Goal: Transaction & Acquisition: Purchase product/service

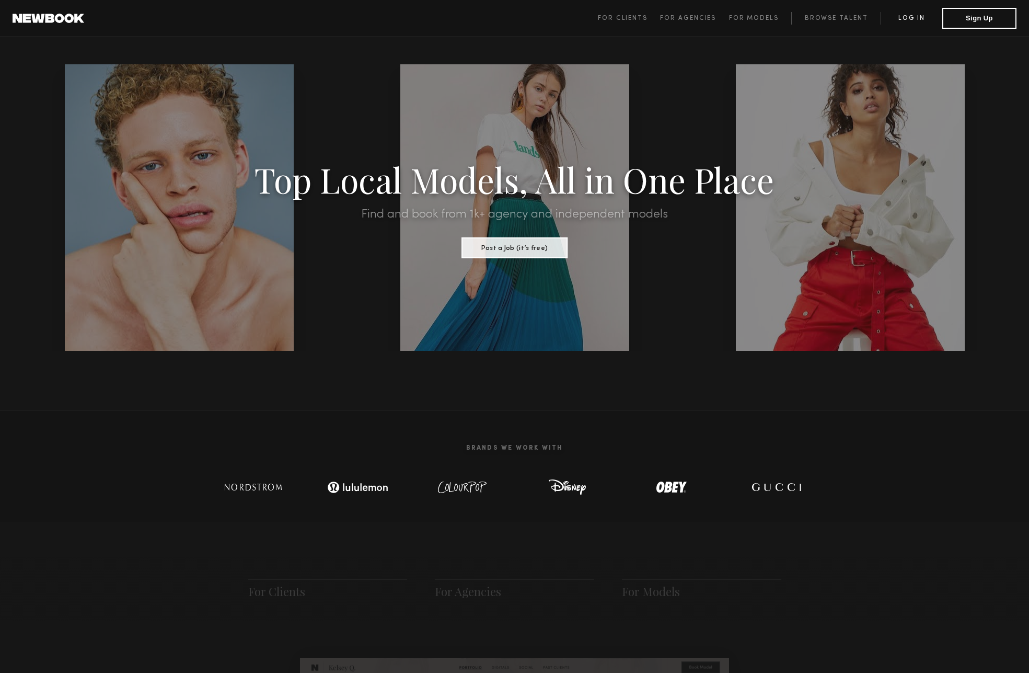
click at [510, 20] on link "Log in" at bounding box center [912, 18] width 62 height 13
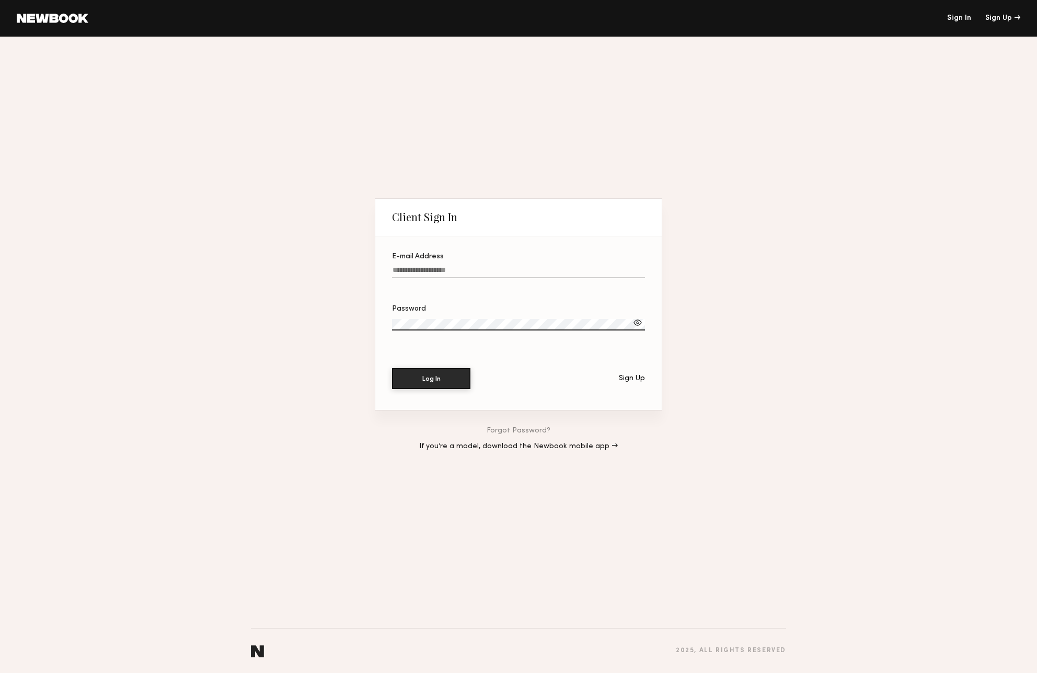
type input "**********"
click at [448, 388] on button "Log In" at bounding box center [431, 377] width 78 height 21
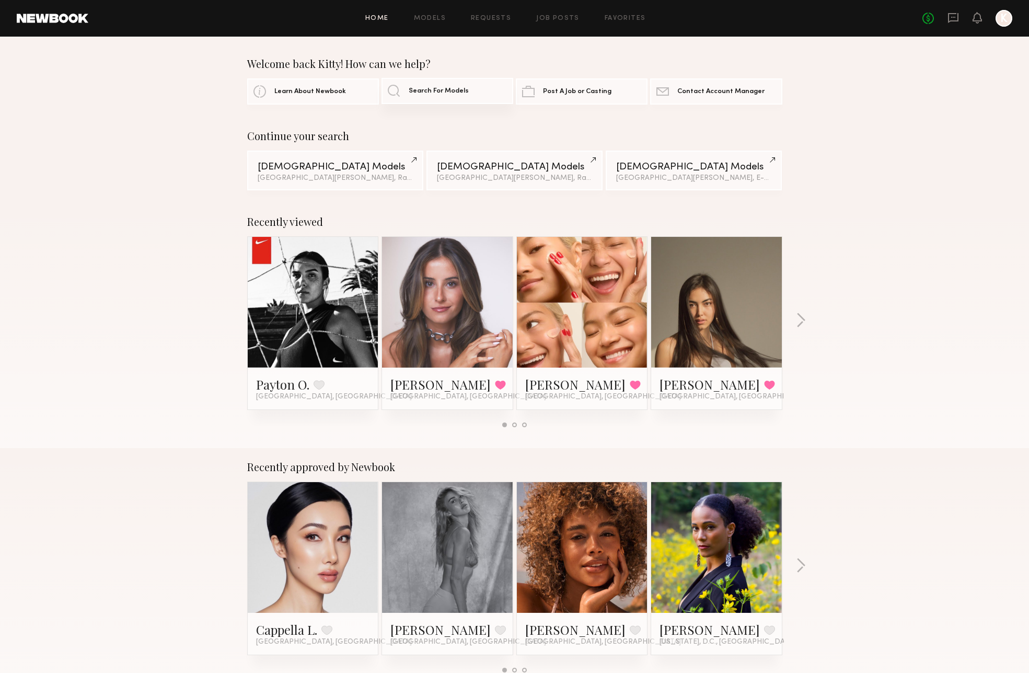
click at [457, 97] on link "Search For Models" at bounding box center [448, 91] width 132 height 26
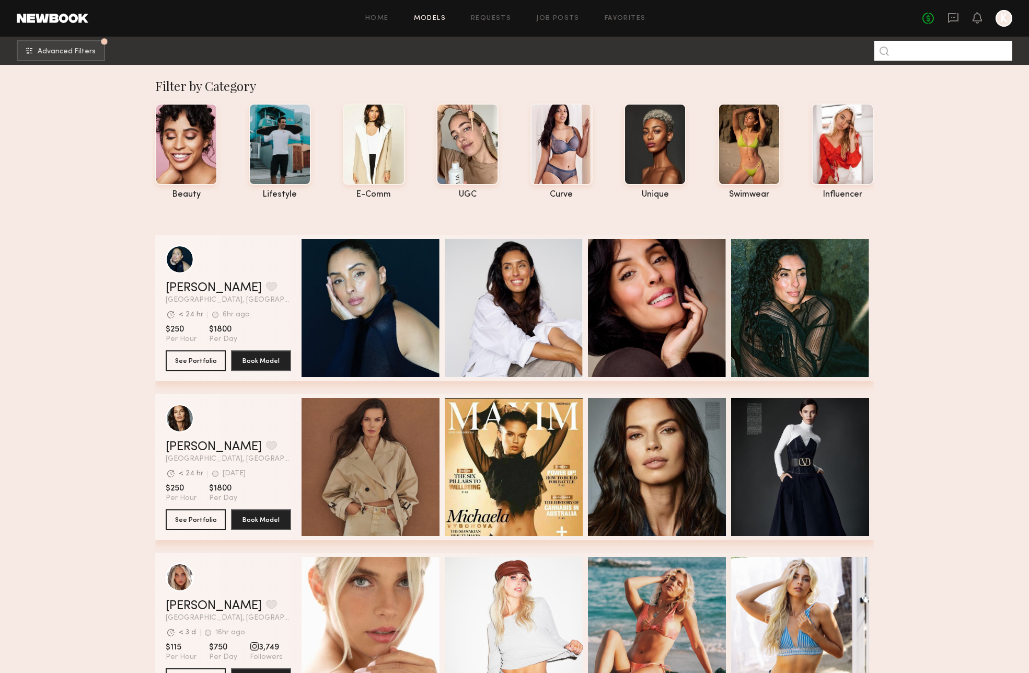
click at [510, 50] on input at bounding box center [943, 51] width 138 height 20
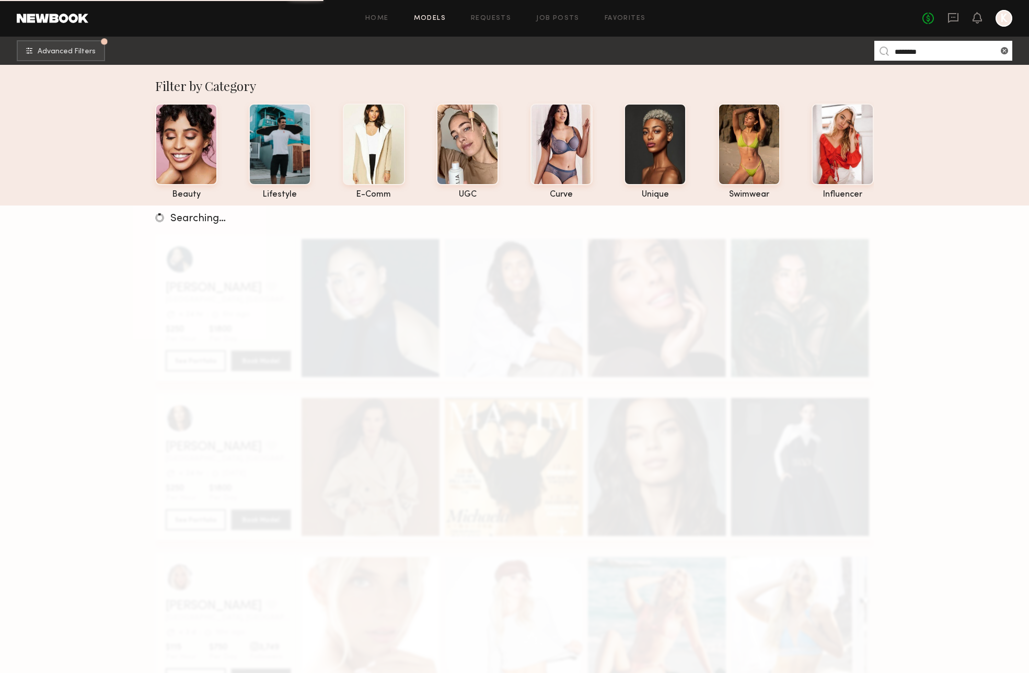
type input "********"
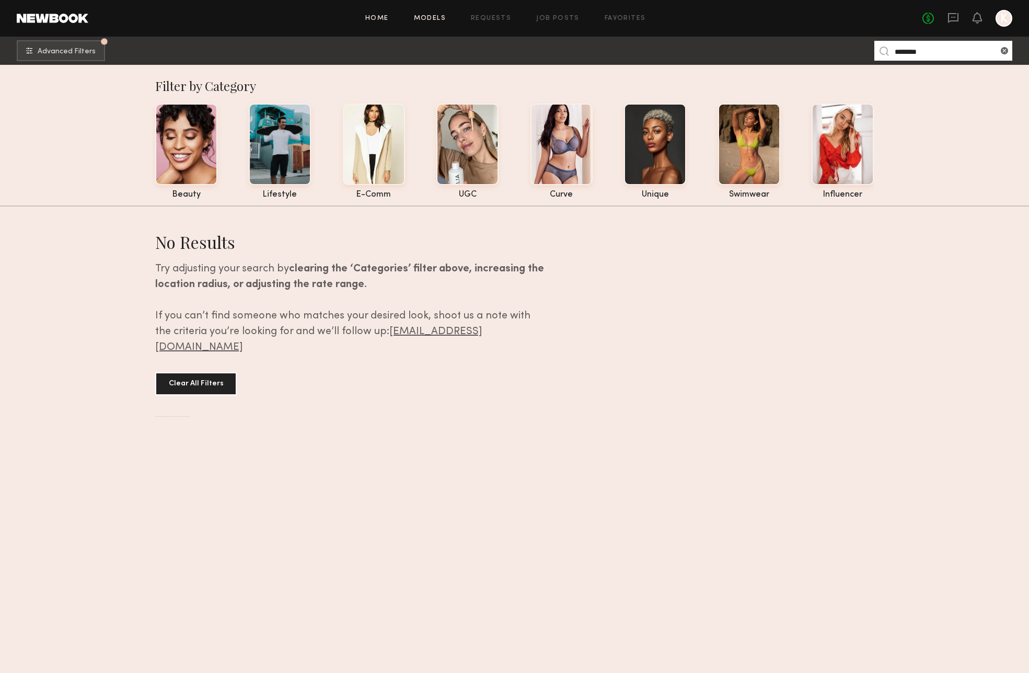
click at [370, 17] on link "Home" at bounding box center [377, 18] width 24 height 7
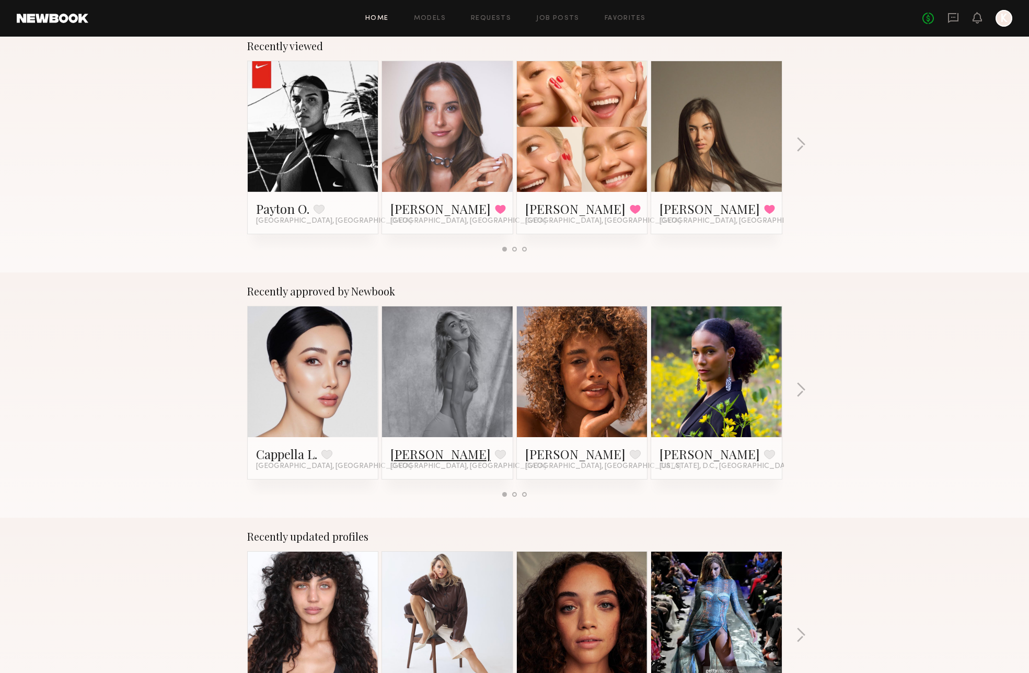
scroll to position [169, 0]
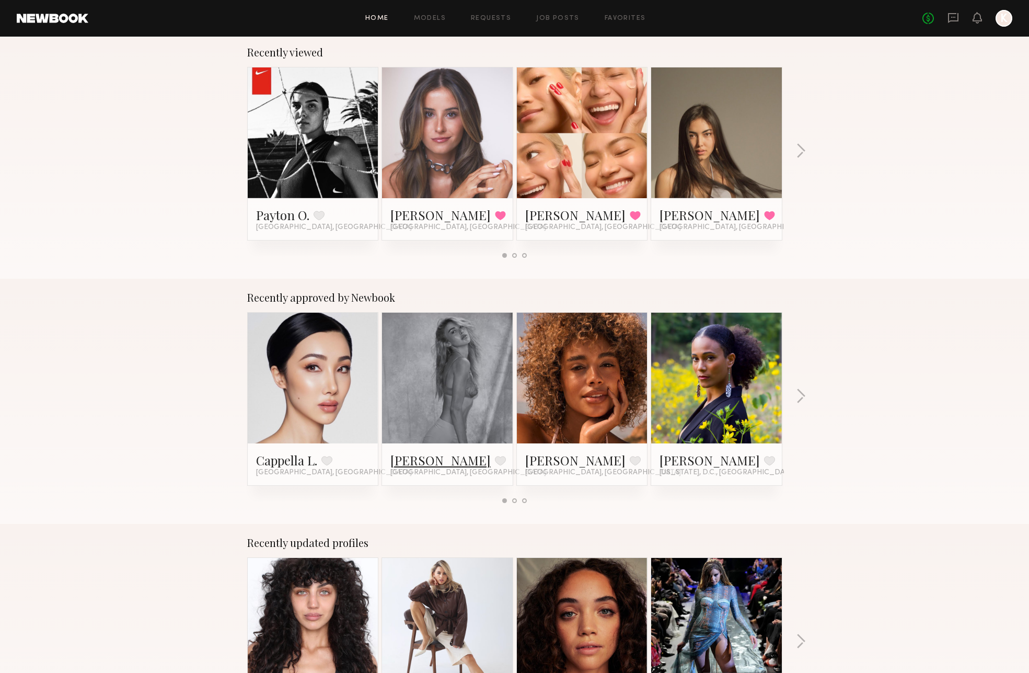
click at [415, 468] on link "Johanna C." at bounding box center [440, 460] width 100 height 17
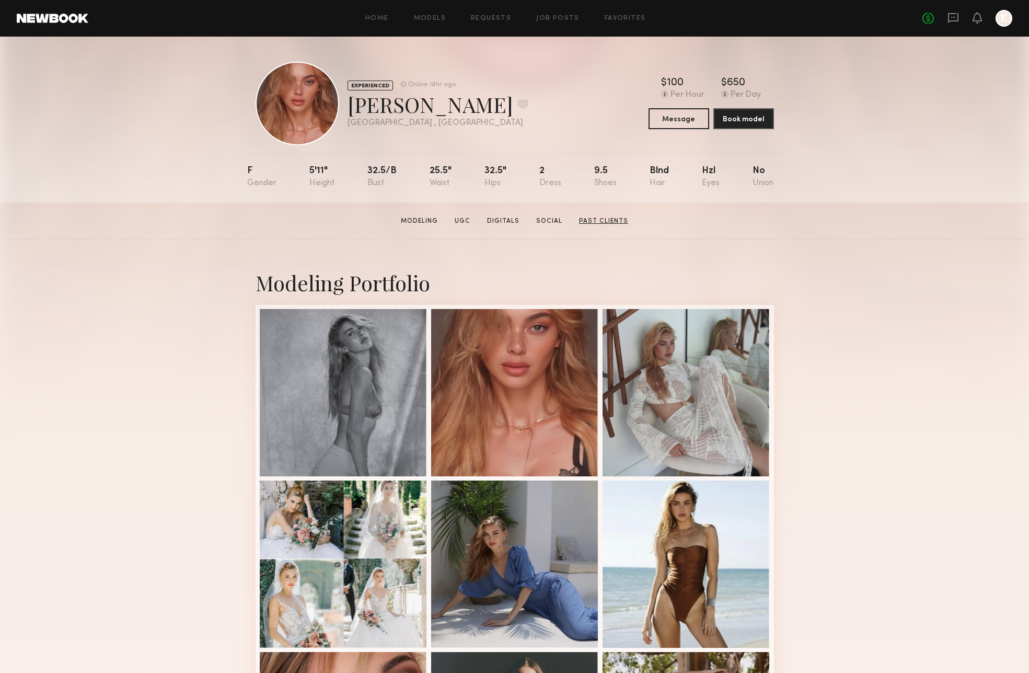
click at [606, 226] on link "Past Clients" at bounding box center [603, 220] width 57 height 9
click at [383, 16] on link "Home" at bounding box center [377, 18] width 24 height 7
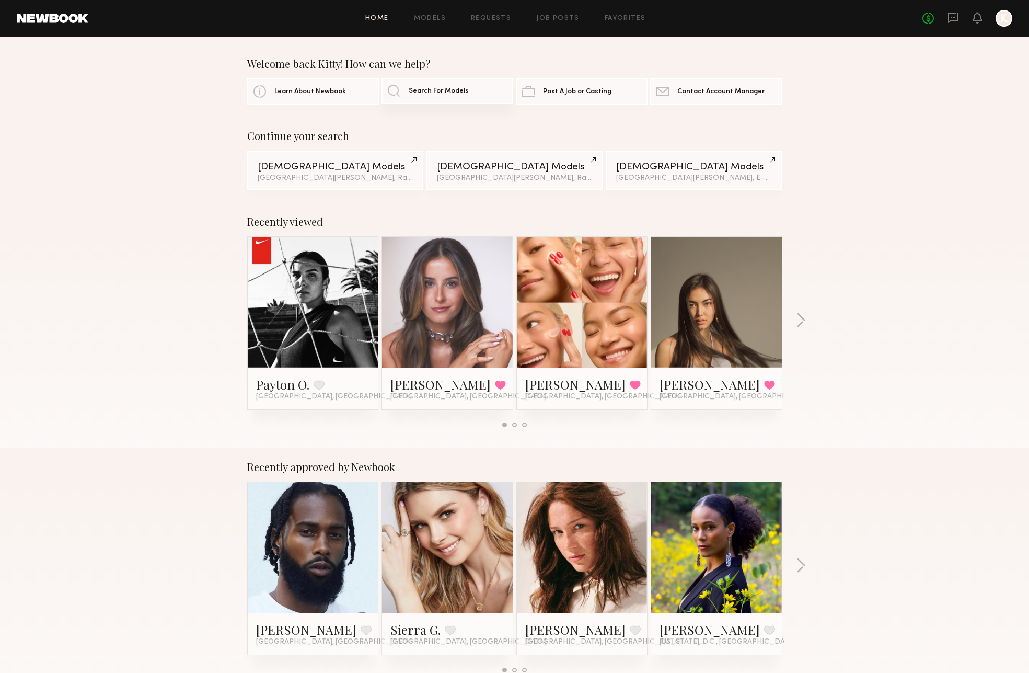
click at [445, 95] on link "Search For Models" at bounding box center [448, 91] width 132 height 26
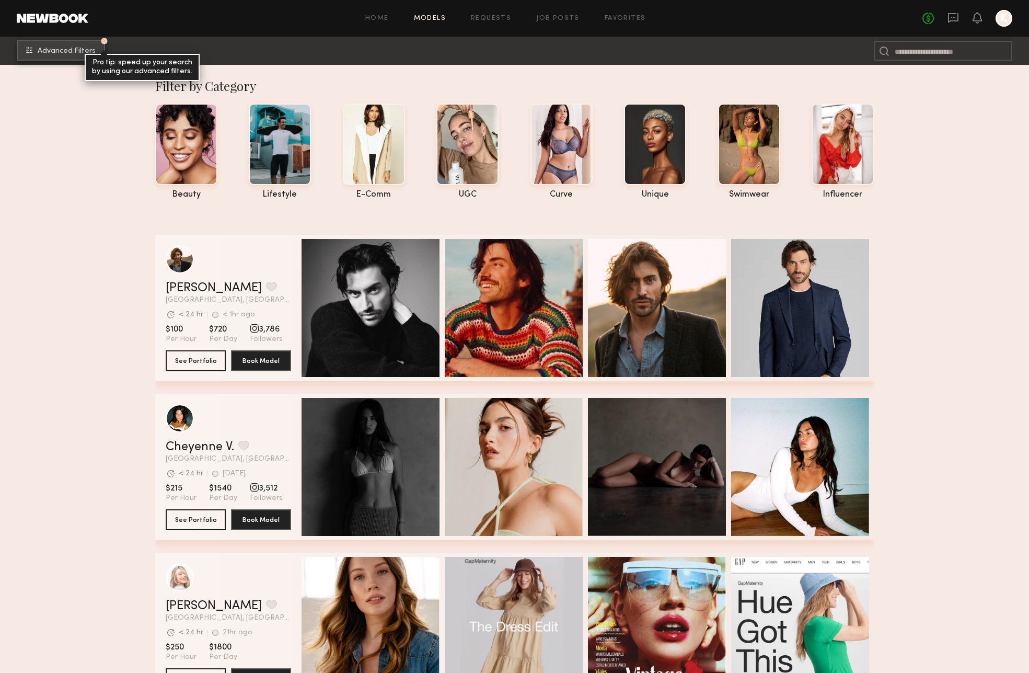
click at [85, 57] on button "Advanced Filters Pro tip: speed up your search by using our advanced filters." at bounding box center [61, 50] width 88 height 21
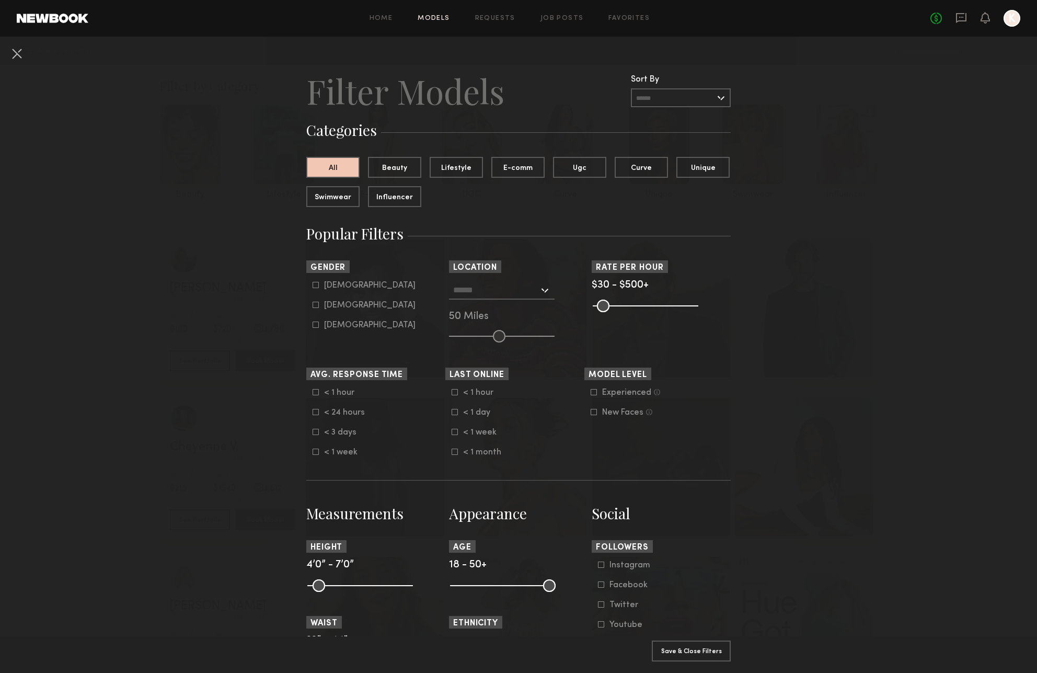
click at [481, 298] on input "text" at bounding box center [496, 290] width 86 height 18
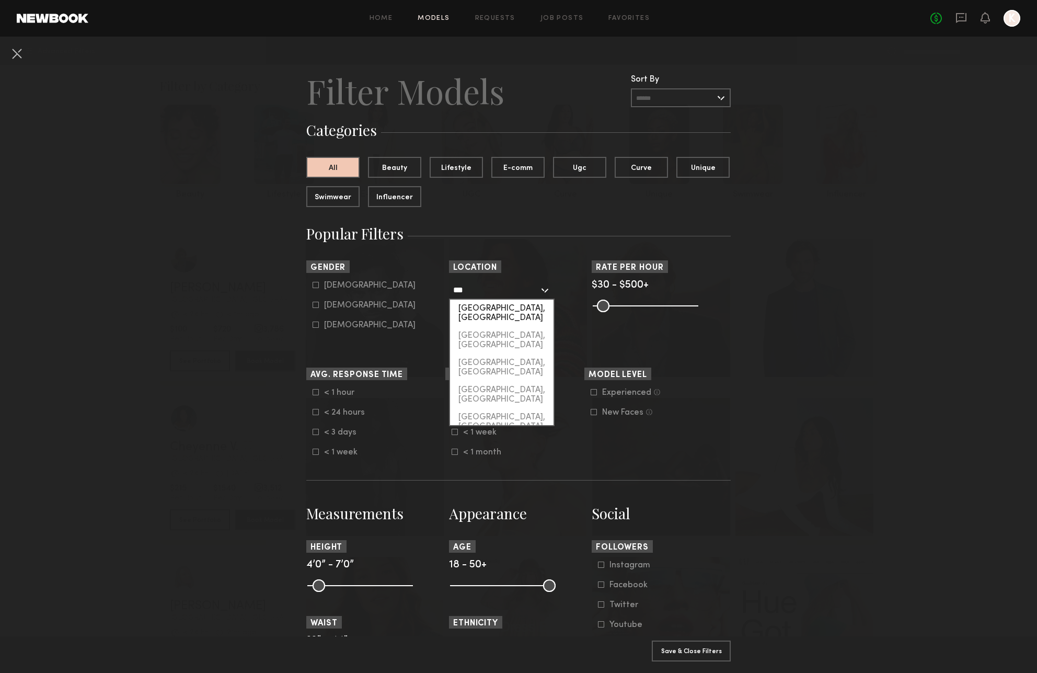
click at [516, 327] on div "Sarasota, FL" at bounding box center [501, 312] width 103 height 27
type input "**********"
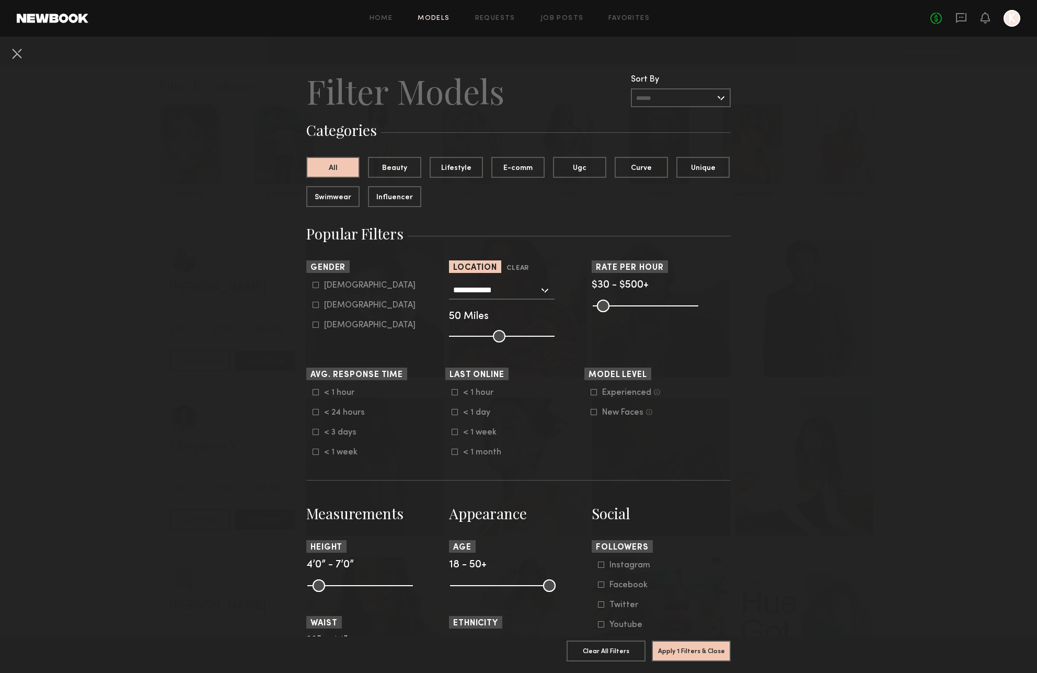
click at [321, 177] on button "All" at bounding box center [332, 166] width 53 height 21
click at [678, 107] on input "text" at bounding box center [681, 97] width 100 height 19
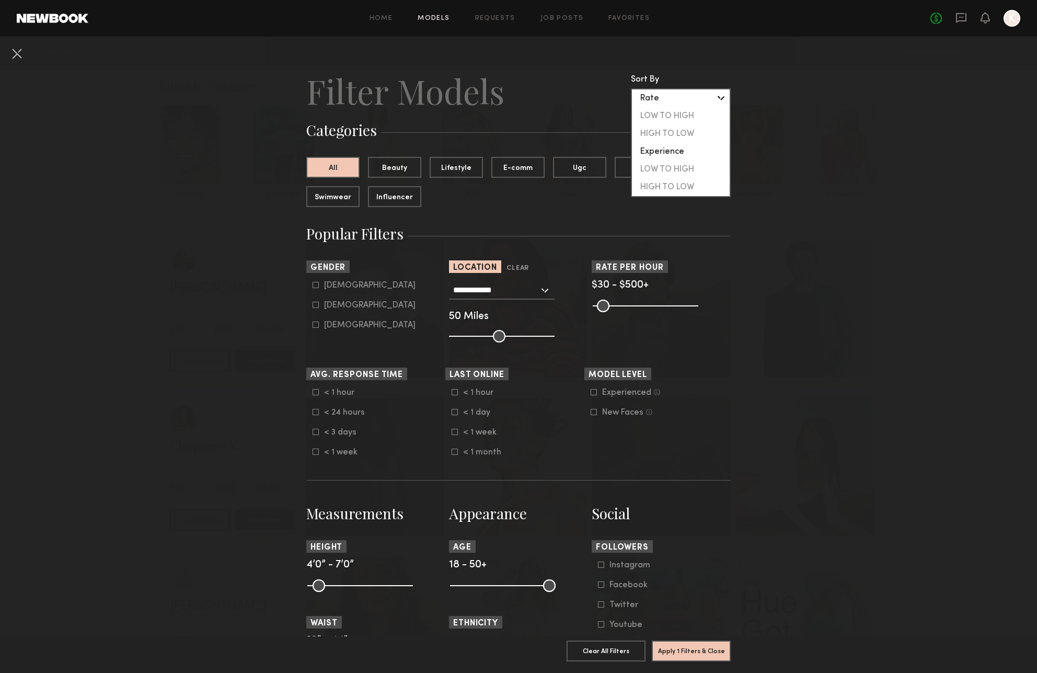
click at [679, 107] on div "Rate" at bounding box center [681, 98] width 98 height 18
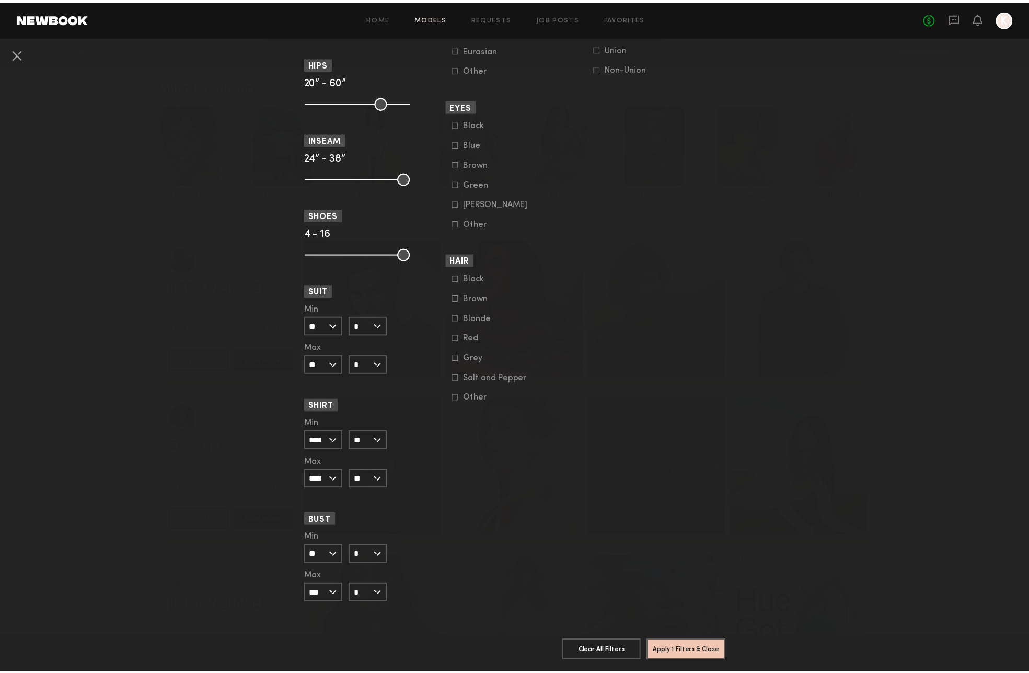
scroll to position [1225, 0]
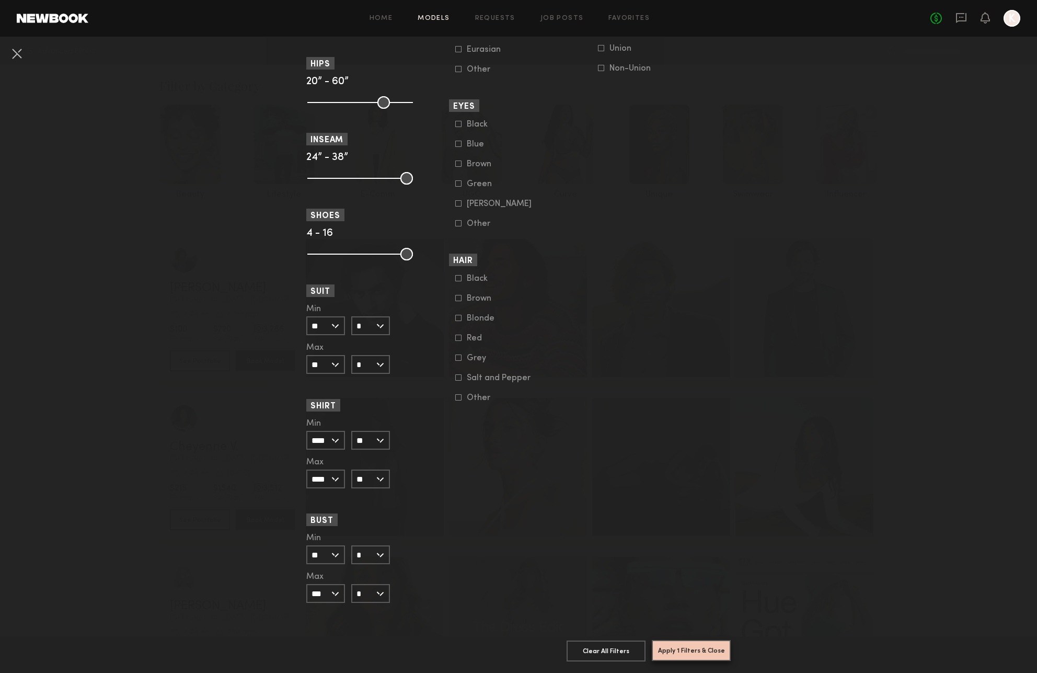
click at [691, 640] on button "Apply 1 Filters & Close" at bounding box center [691, 650] width 79 height 21
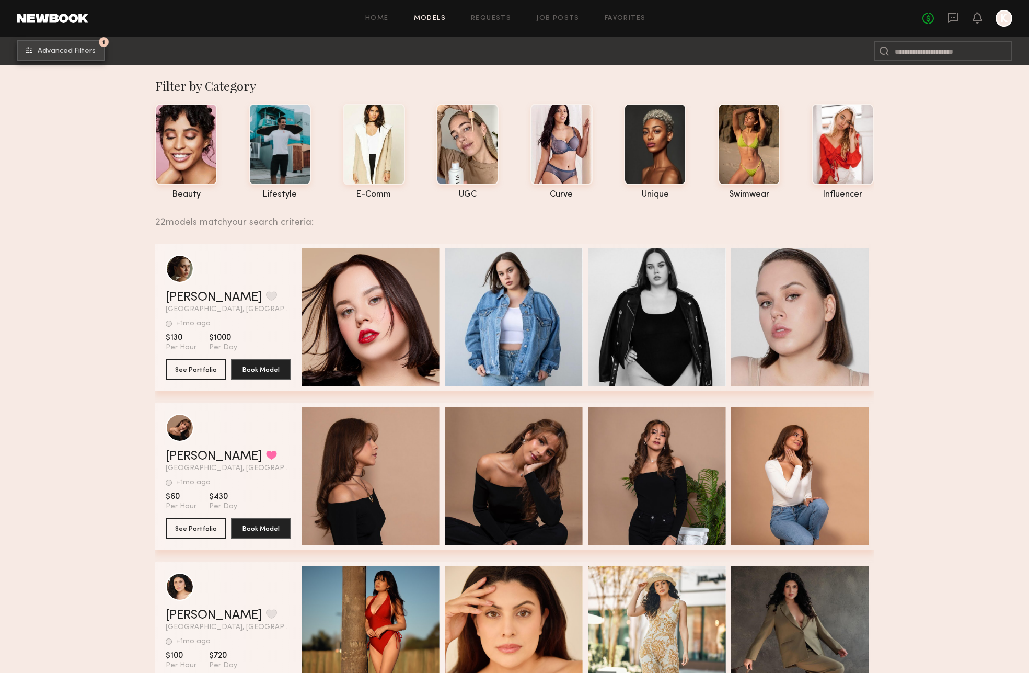
click at [73, 53] on span "Advanced Filters" at bounding box center [67, 51] width 58 height 7
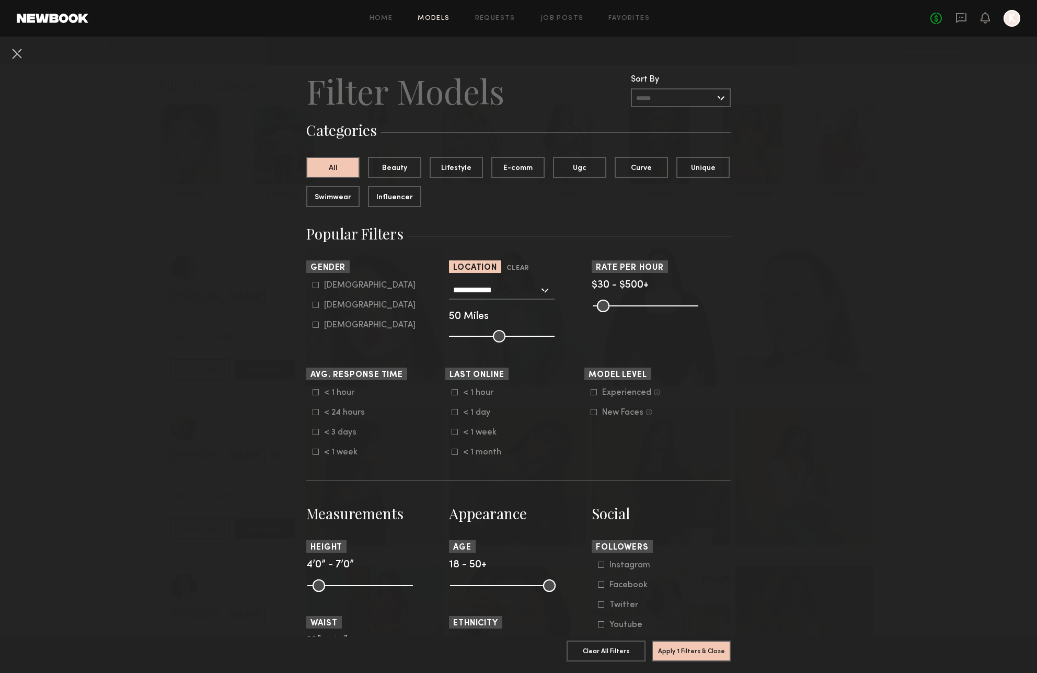
click at [313, 288] on icon at bounding box center [316, 285] width 6 height 6
type input "*"
click at [700, 650] on button "Apply 2 Filters & Close" at bounding box center [691, 650] width 79 height 21
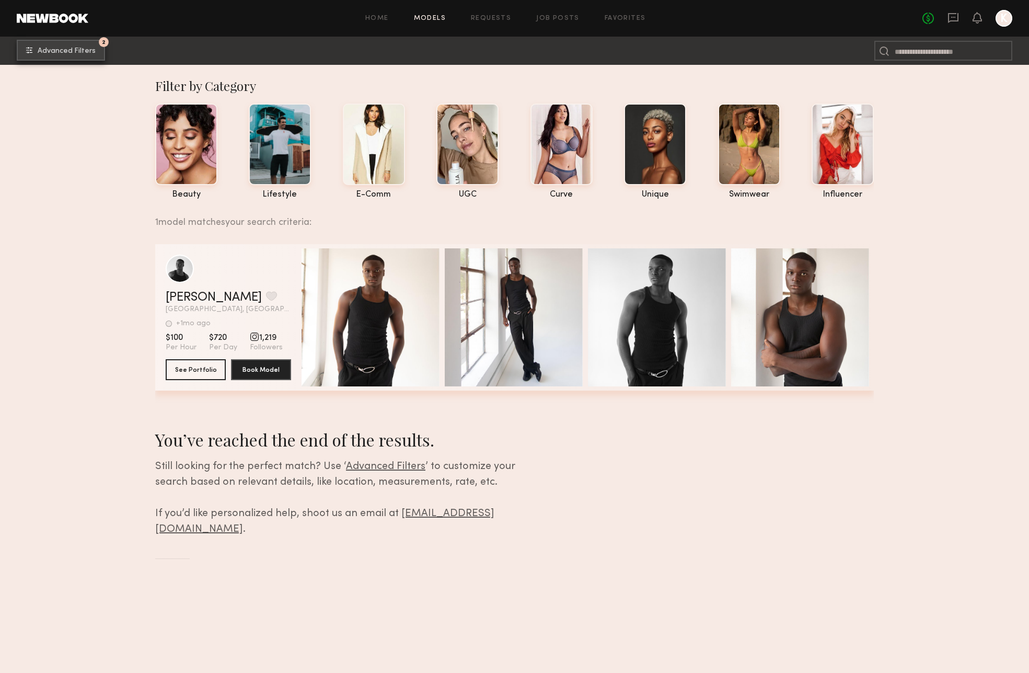
click at [85, 50] on span "Advanced Filters" at bounding box center [67, 51] width 58 height 7
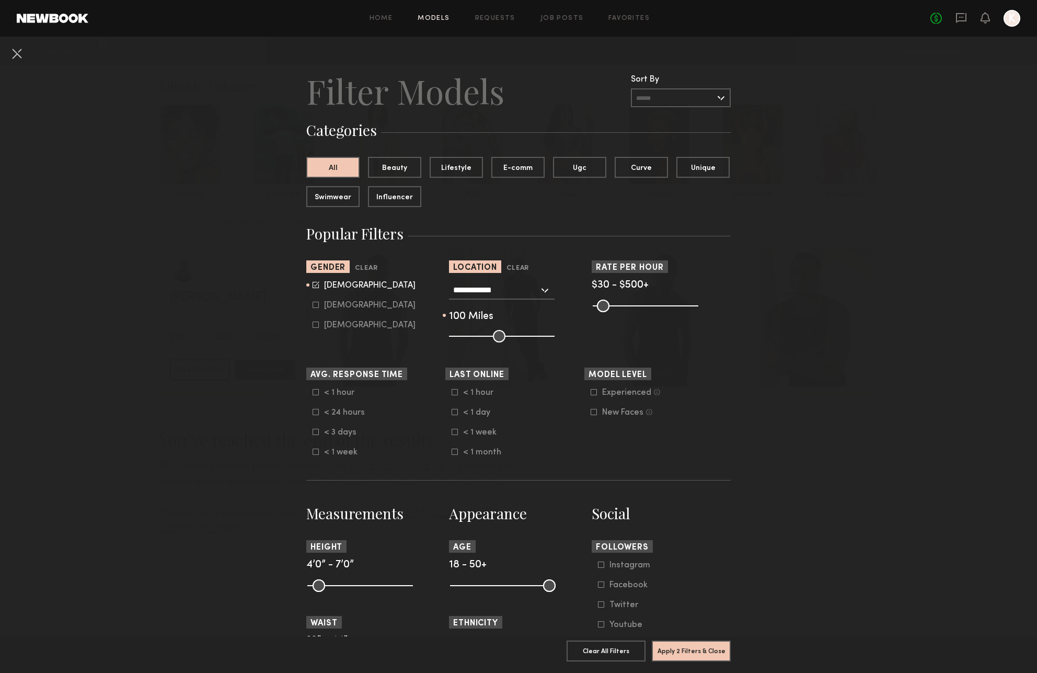
drag, startPoint x: 501, startPoint y: 467, endPoint x: 557, endPoint y: 471, distance: 56.6
type input "***"
click at [555, 342] on input "range" at bounding box center [502, 336] width 106 height 13
click at [698, 641] on button "Apply 2 Filters & Close" at bounding box center [691, 650] width 79 height 21
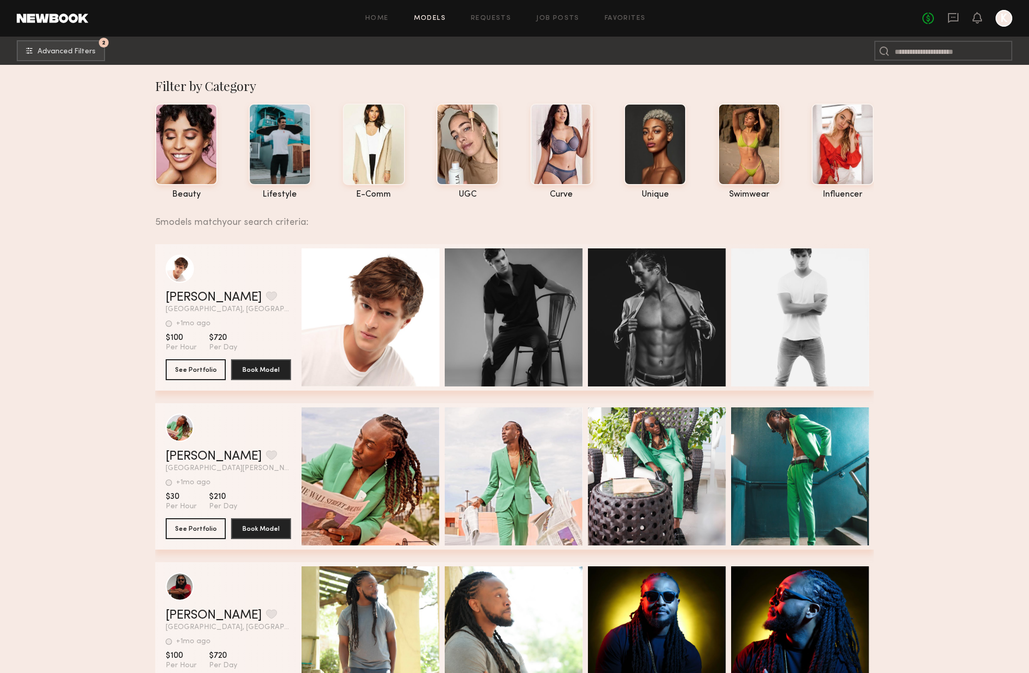
click at [258, 303] on header "Beau C. Favorite Naples, FL +1mo ago Last Online View Portfolio" at bounding box center [228, 284] width 125 height 59
click at [186, 282] on div "grid" at bounding box center [180, 268] width 28 height 28
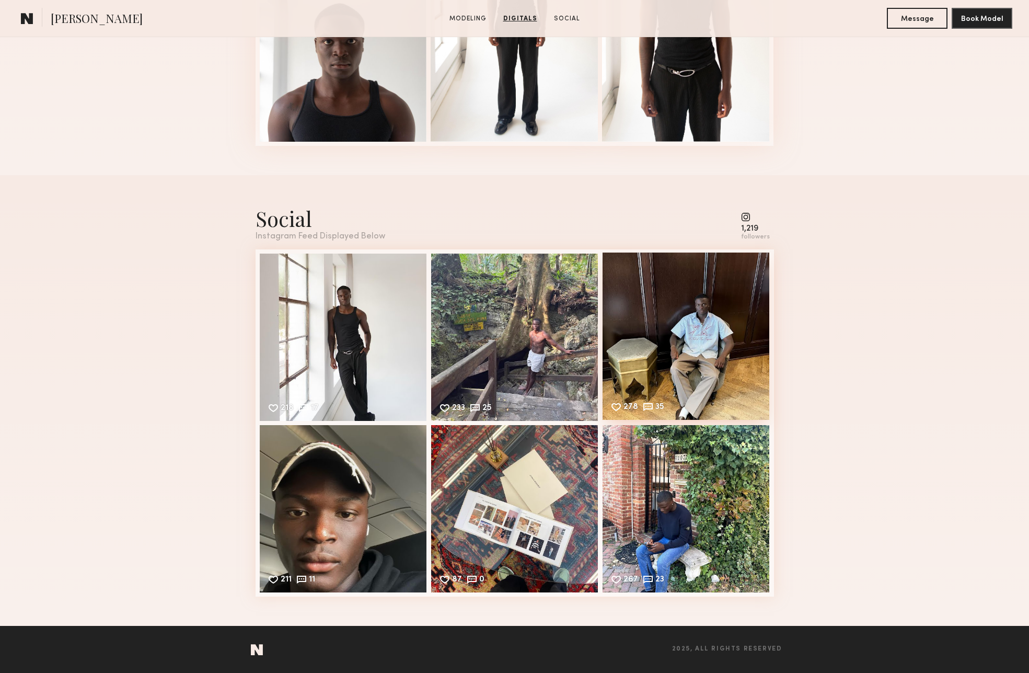
scroll to position [1443, 0]
click at [501, 349] on div "233 25 Likes & comments displayed to show model’s engagement" at bounding box center [514, 335] width 167 height 167
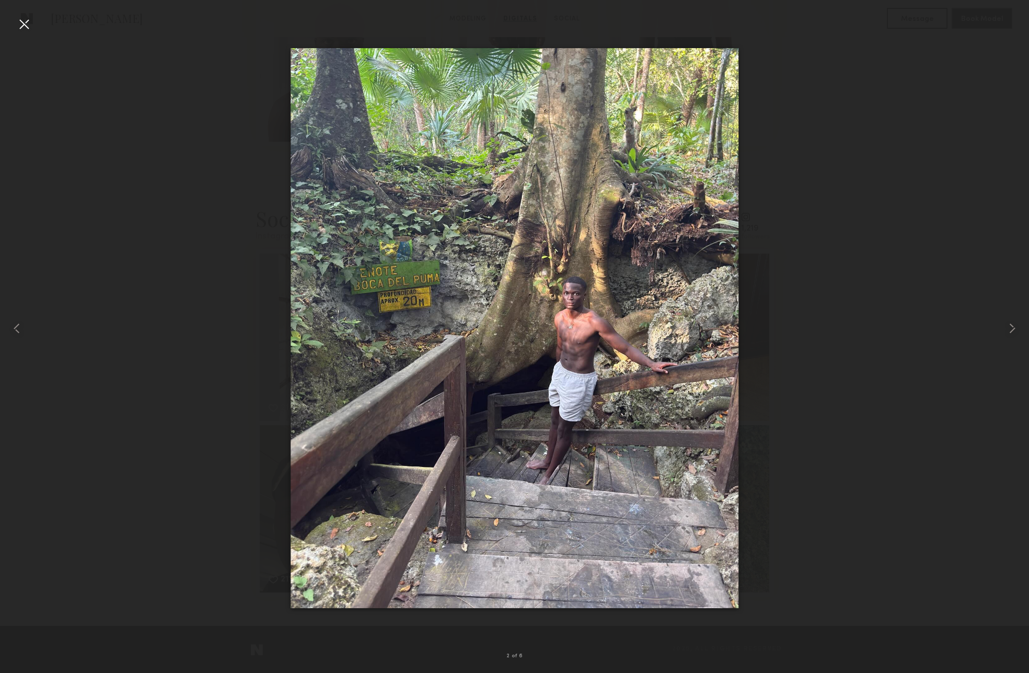
click at [25, 26] on div at bounding box center [24, 24] width 17 height 17
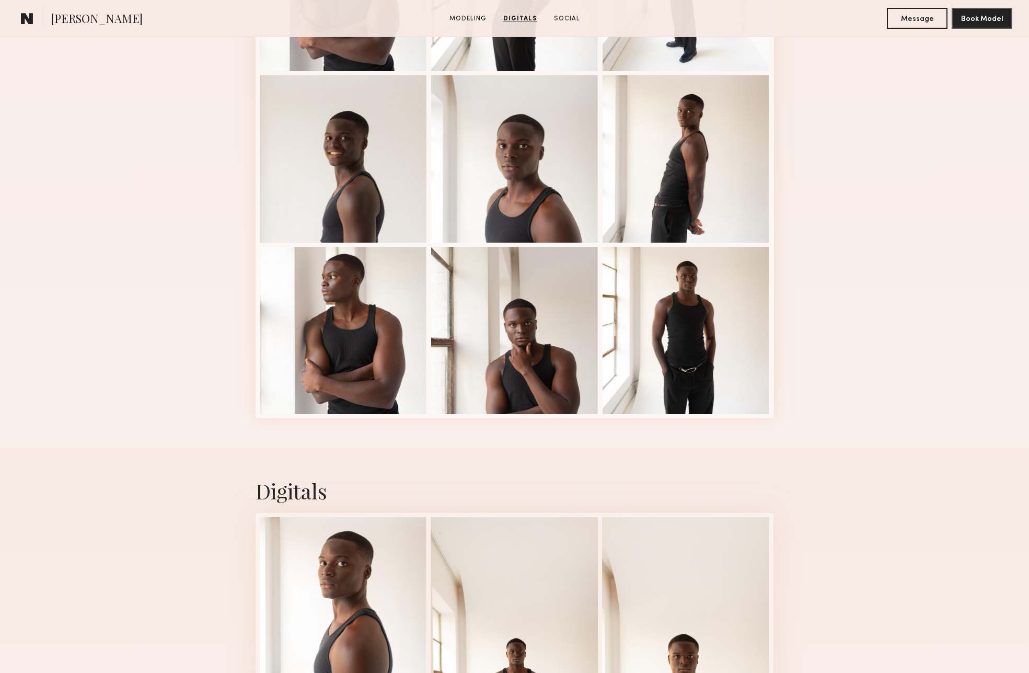
scroll to position [0, 0]
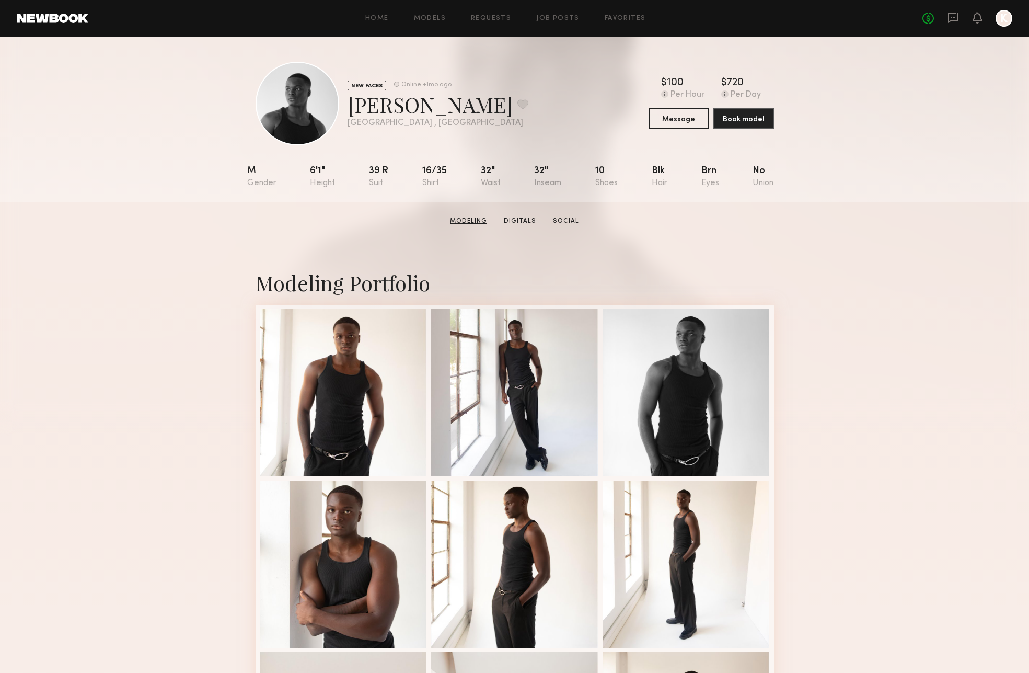
click at [464, 226] on link "Modeling" at bounding box center [468, 220] width 45 height 9
click at [368, 18] on link "Home" at bounding box center [377, 18] width 24 height 7
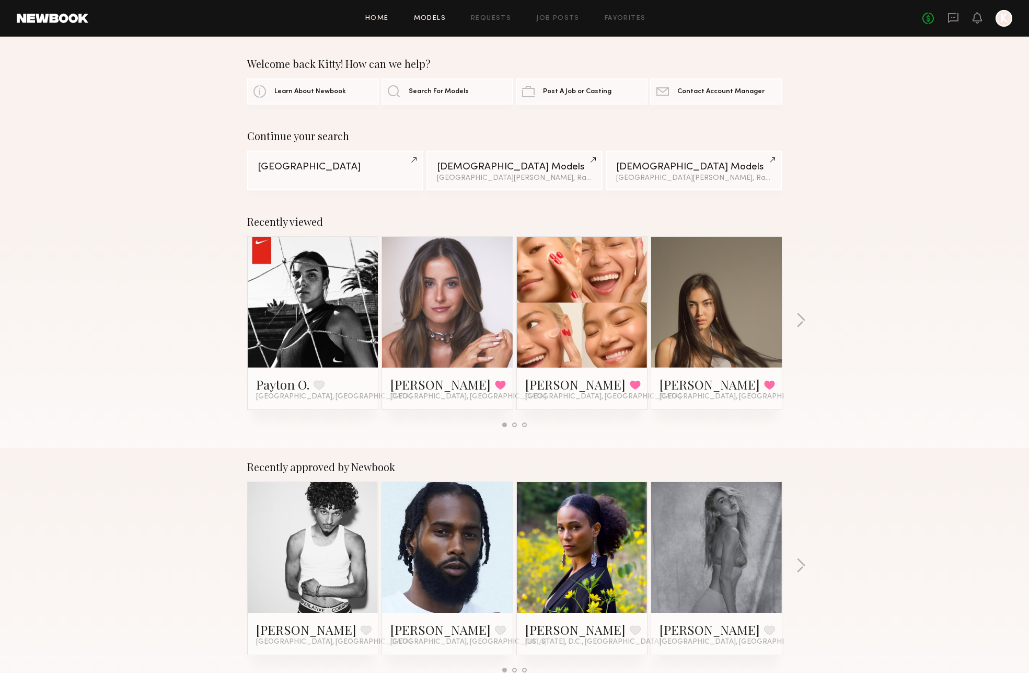
click at [443, 19] on link "Models" at bounding box center [430, 18] width 32 height 7
